Goal: Information Seeking & Learning: Learn about a topic

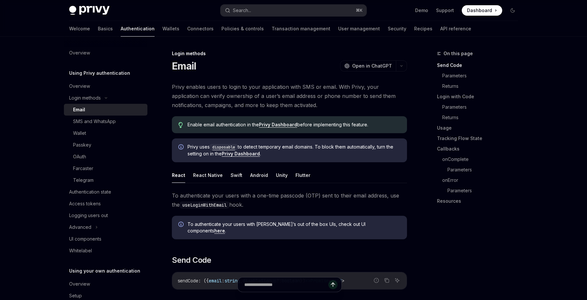
click at [347, 107] on span "Privy enables users to login to your application with SMS or email. With Privy,…" at bounding box center [289, 95] width 235 height 27
click at [336, 104] on span "Privy enables users to login to your application with SMS or email. With Privy,…" at bounding box center [289, 95] width 235 height 27
click at [162, 28] on link "Wallets" at bounding box center [170, 29] width 17 height 16
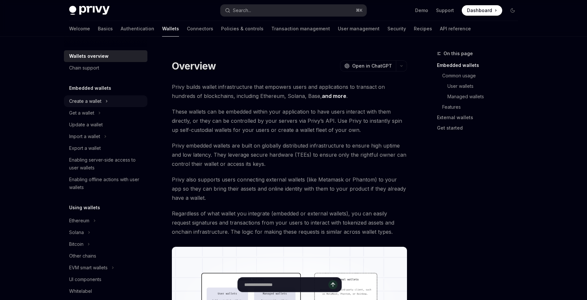
click at [100, 102] on div "Create a wallet" at bounding box center [85, 101] width 32 height 8
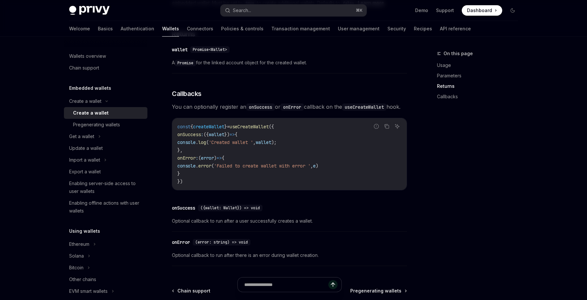
scroll to position [406, 0]
click at [87, 70] on div "Chain support" at bounding box center [84, 68] width 30 height 8
type textarea "*"
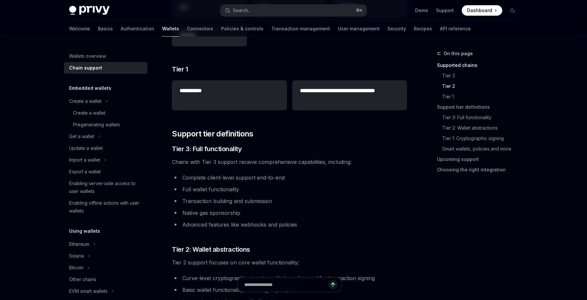
scroll to position [315, 0]
